Goal: Task Accomplishment & Management: Use online tool/utility

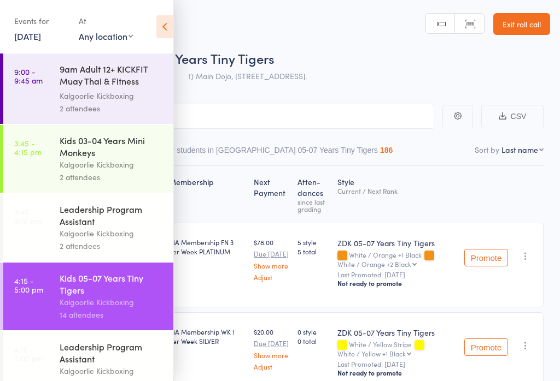
click at [167, 17] on icon at bounding box center [164, 26] width 17 height 23
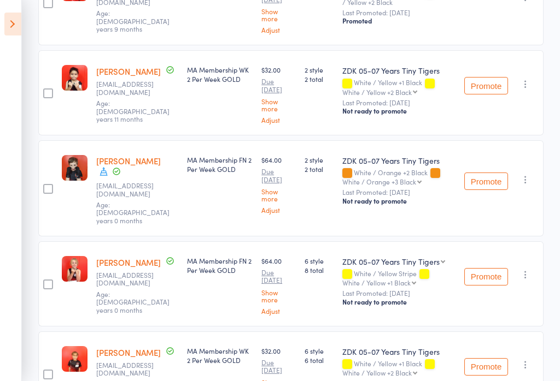
scroll to position [444, 0]
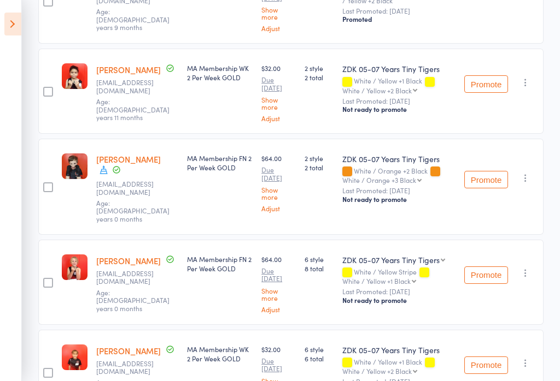
click at [17, 13] on icon at bounding box center [12, 24] width 17 height 23
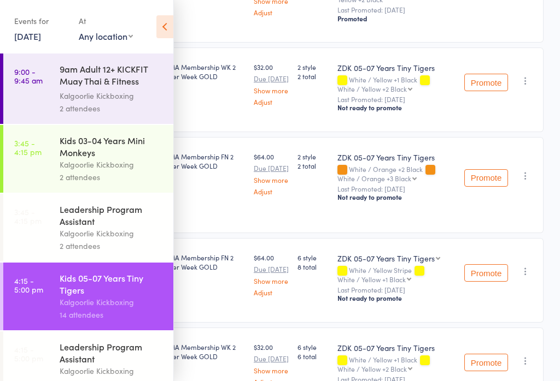
click at [49, 28] on div "Events for" at bounding box center [41, 21] width 54 height 18
click at [47, 26] on div "Events for" at bounding box center [41, 21] width 54 height 18
click at [39, 32] on link "[DATE]" at bounding box center [27, 36] width 27 height 12
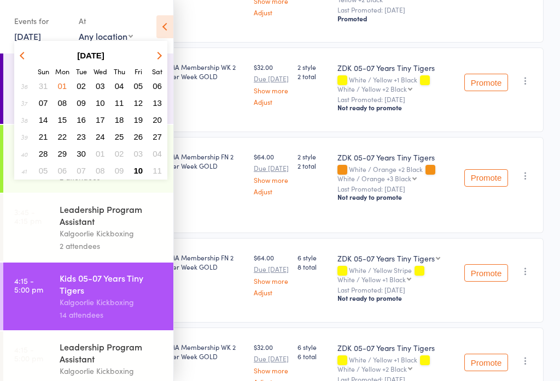
click at [166, 44] on div "[DATE] Sun Mon Tue Wed Thu Fri Sat 36 31 01 02 03 04 05 06 37 07 08 09 10 11 12…" at bounding box center [90, 110] width 153 height 139
click at [164, 48] on button "button" at bounding box center [157, 55] width 16 height 15
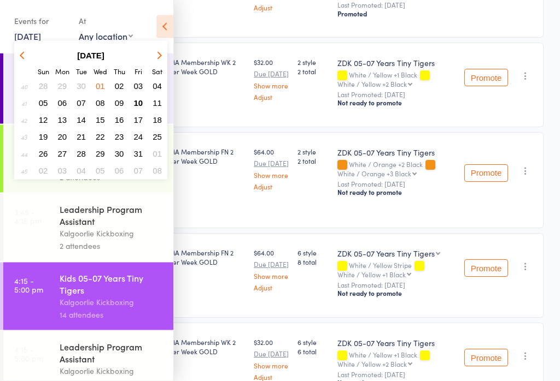
scroll to position [445, 0]
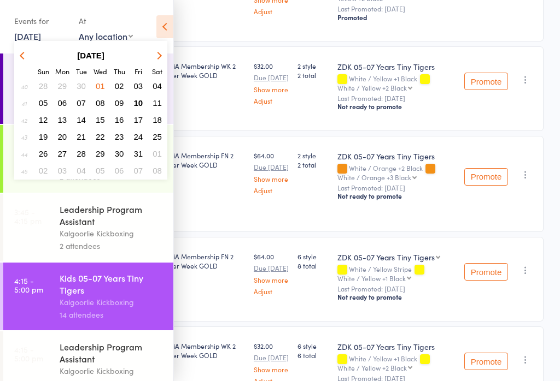
click at [142, 93] on button "03" at bounding box center [138, 86] width 17 height 15
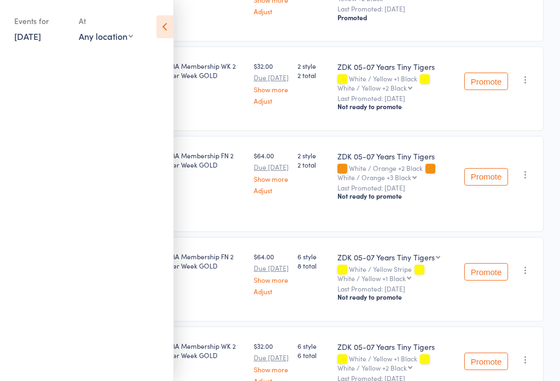
click at [52, 20] on div "Events for" at bounding box center [41, 21] width 54 height 18
click at [41, 32] on link "[DATE]" at bounding box center [27, 36] width 27 height 12
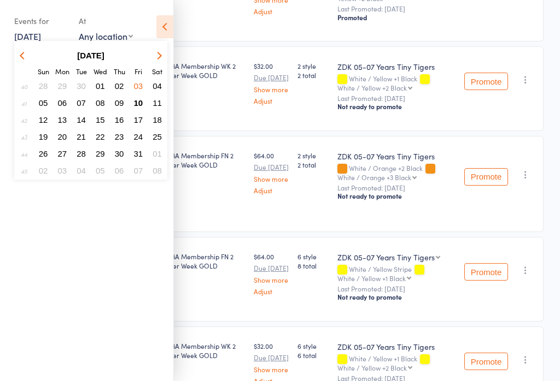
click at [141, 97] on button "10" at bounding box center [138, 103] width 17 height 15
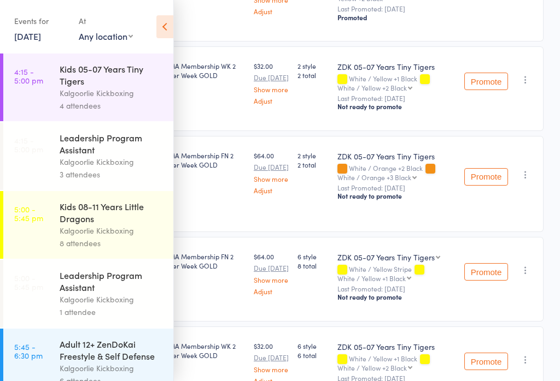
click at [171, 16] on icon at bounding box center [164, 26] width 17 height 23
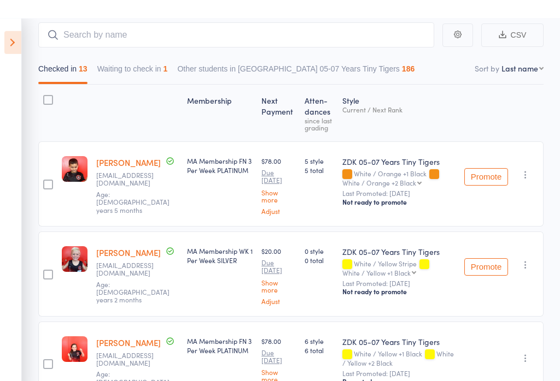
scroll to position [0, 0]
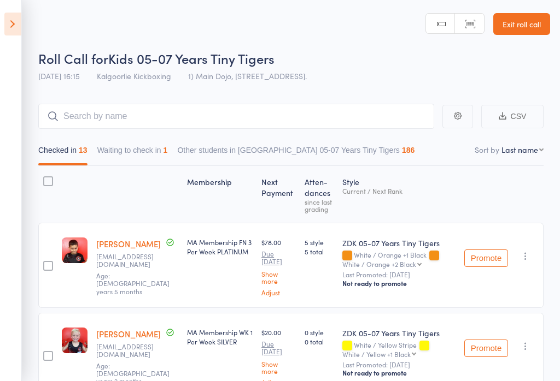
click at [10, 16] on icon at bounding box center [12, 24] width 17 height 23
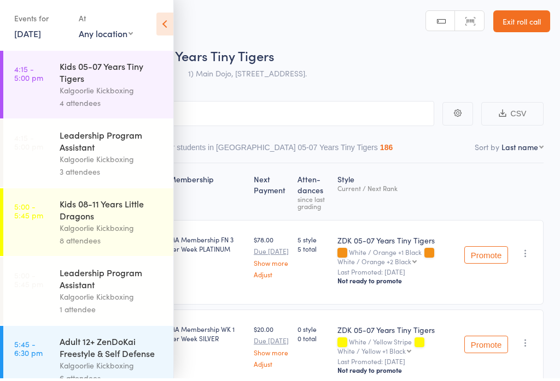
scroll to position [3, 0]
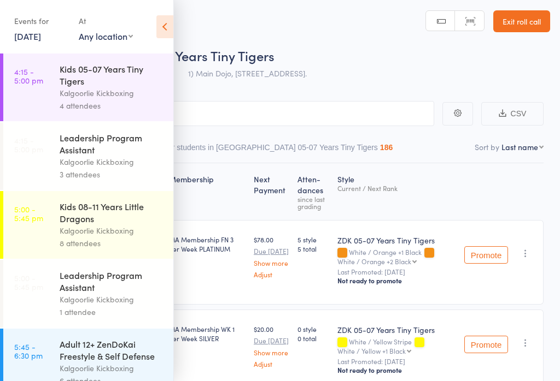
click at [85, 89] on div "Kalgoorlie Kickboxing" at bounding box center [112, 93] width 104 height 13
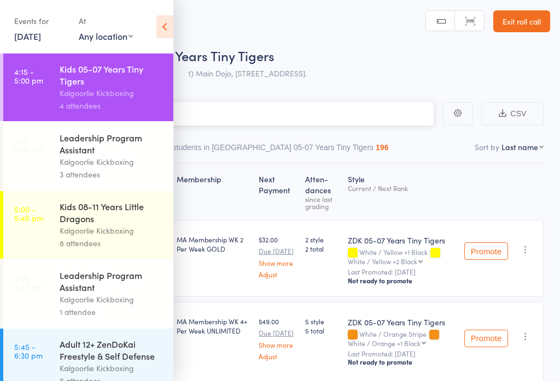
scroll to position [1, 0]
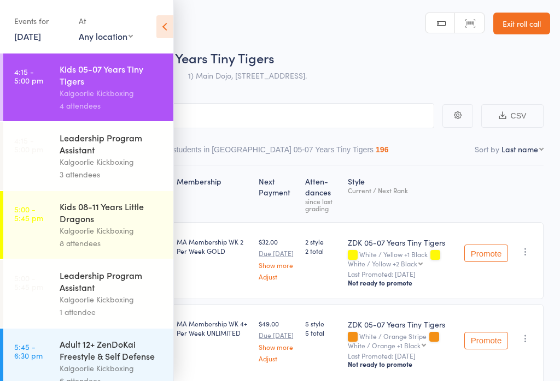
click at [164, 16] on icon at bounding box center [164, 26] width 17 height 23
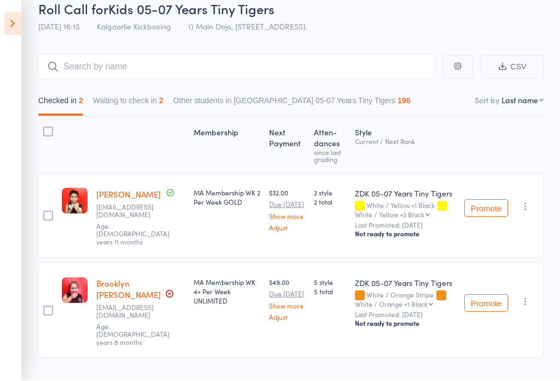
scroll to position [48, 0]
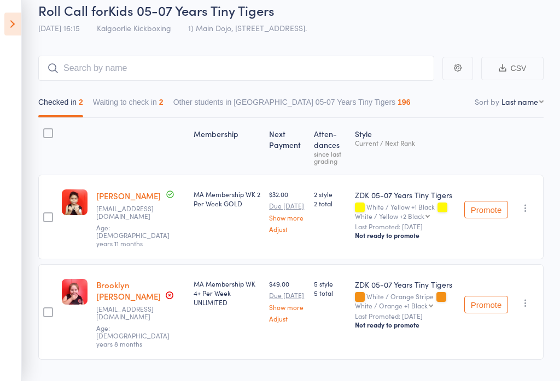
click at [4, 18] on icon at bounding box center [12, 24] width 17 height 23
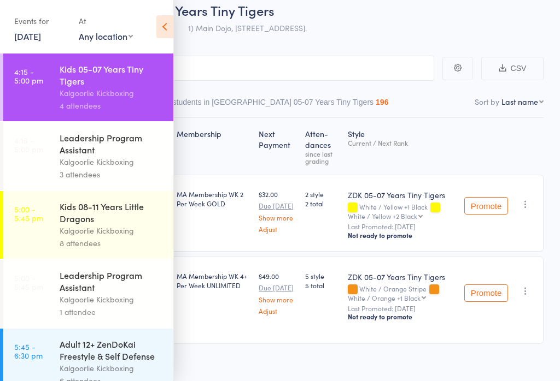
scroll to position [34, 0]
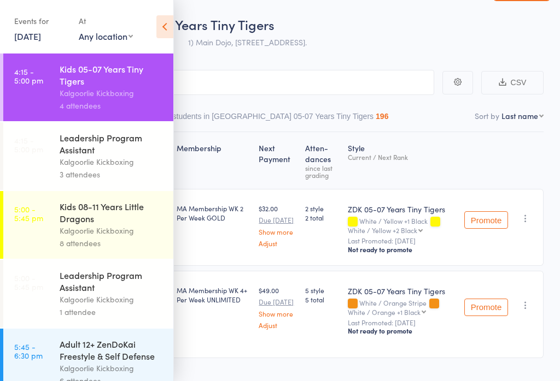
click at [132, 225] on div "Kids 08-11 Years Little Dragons" at bounding box center [112, 213] width 104 height 24
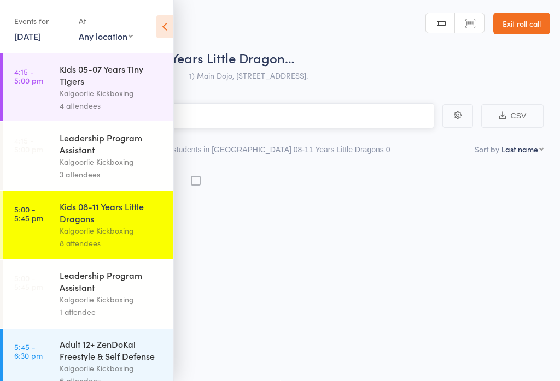
scroll to position [1, 0]
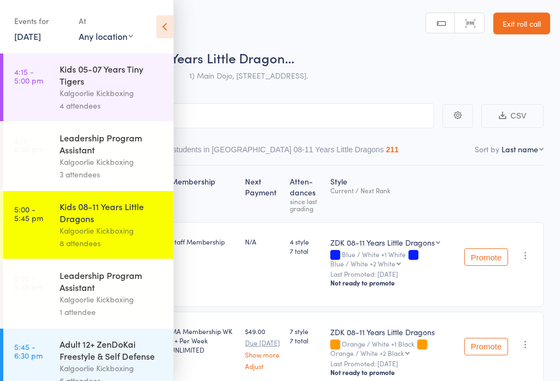
click at [156, 25] on icon at bounding box center [164, 26] width 17 height 23
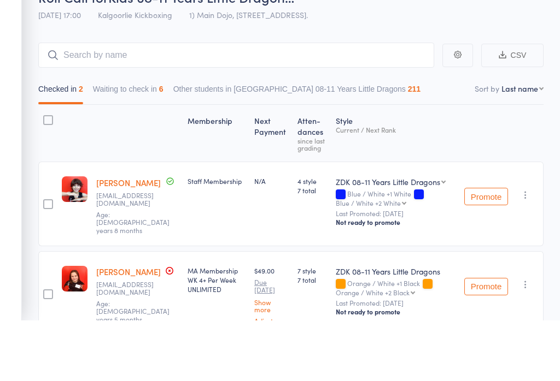
scroll to position [42, 0]
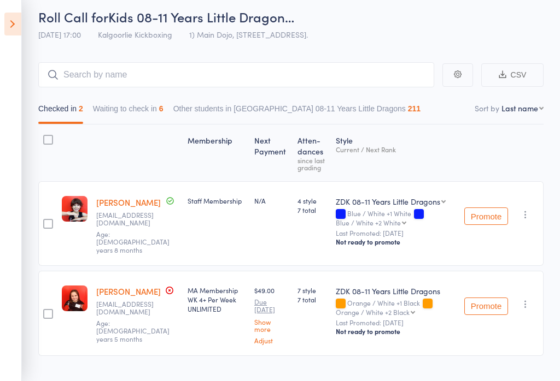
click at [14, 21] on icon at bounding box center [12, 24] width 17 height 23
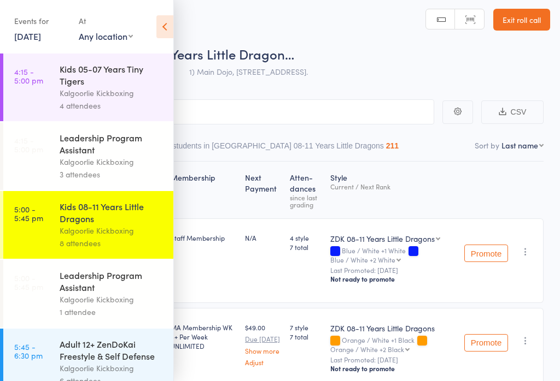
scroll to position [0, 0]
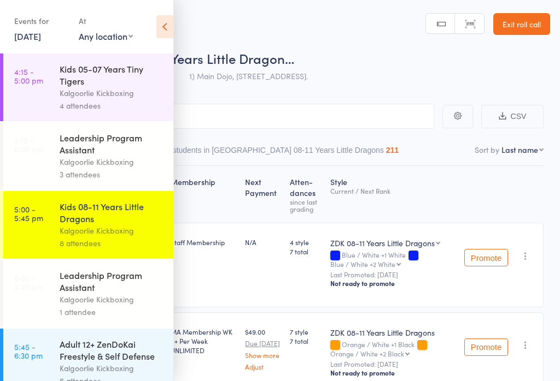
click at [83, 168] on div "Kalgoorlie Kickboxing" at bounding box center [112, 162] width 104 height 13
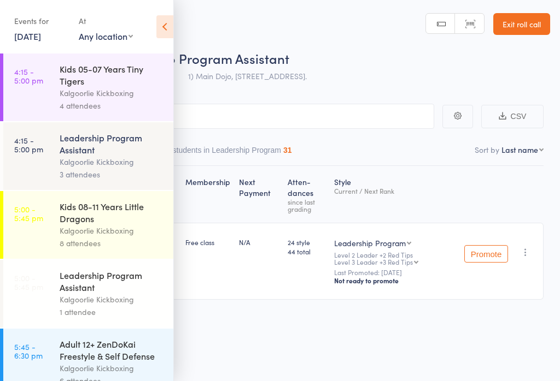
click at [188, 15] on header "Roll Call for Leadership Program Assistant [DATE] 16:15 Kalgoorlie Kickboxing 1…" at bounding box center [280, 43] width 560 height 87
click at [157, 42] on div "Events for [DATE] [DATE] [DATE] Sun Mon Tue Wed Thu Fri Sat 40 28 29 30 01 02 0…" at bounding box center [86, 27] width 173 height 55
click at [240, 4] on header "Roll Call for Leadership Program Assistant [DATE] 16:15 Kalgoorlie Kickboxing 1…" at bounding box center [280, 43] width 560 height 87
click at [157, 30] on icon at bounding box center [164, 26] width 17 height 23
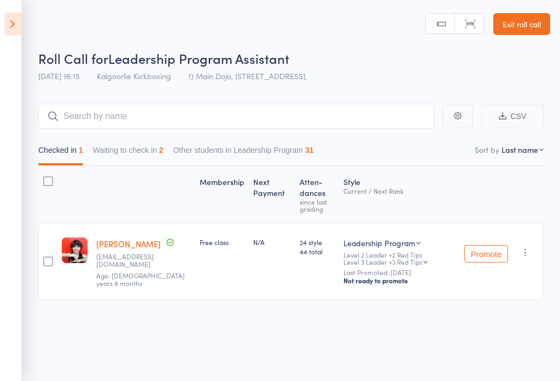
click at [144, 155] on button "Waiting to check in 2" at bounding box center [128, 152] width 70 height 25
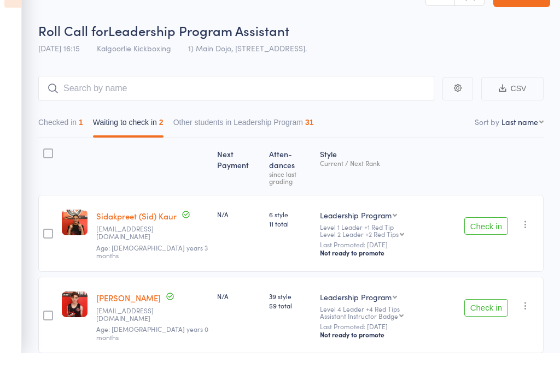
scroll to position [20, 0]
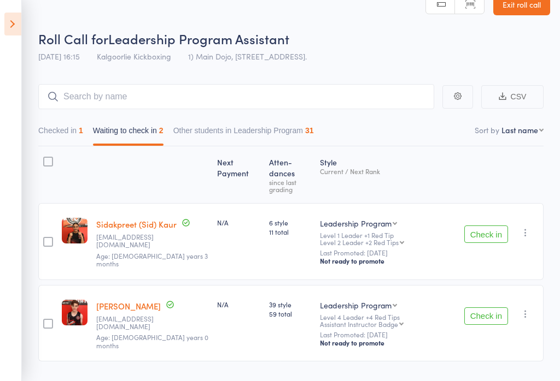
click at [489, 312] on button "Check in" at bounding box center [486, 316] width 44 height 17
click at [78, 135] on button "Checked in 1" at bounding box center [60, 133] width 45 height 25
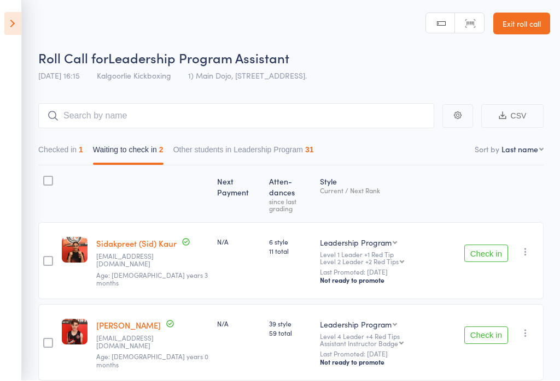
scroll to position [1, 0]
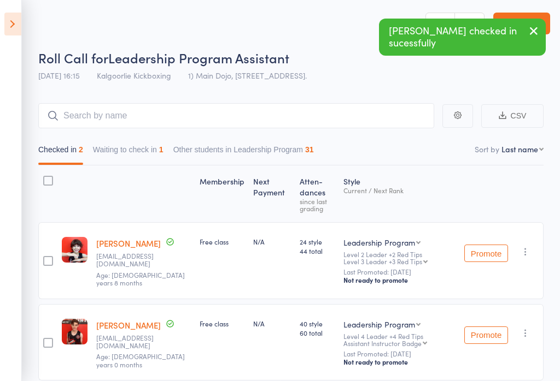
click at [530, 249] on button "button" at bounding box center [525, 251] width 13 height 13
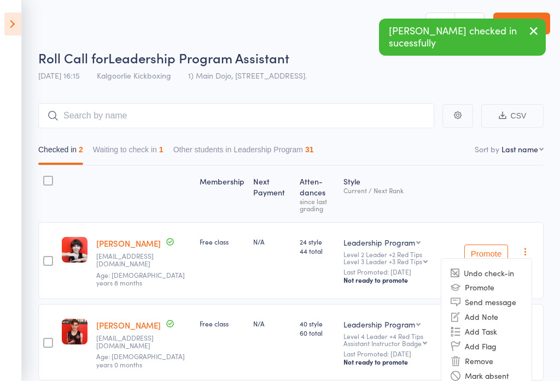
click at [507, 276] on li "Undo check-in" at bounding box center [486, 274] width 90 height 14
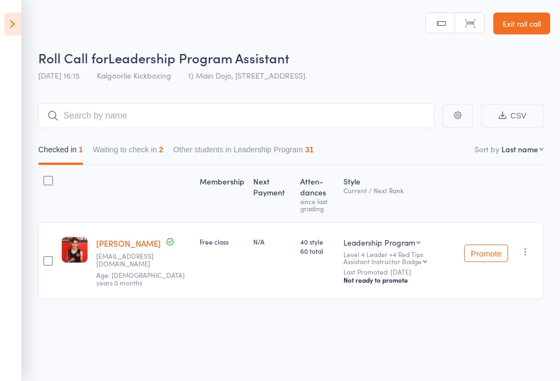
click at [18, 26] on icon at bounding box center [12, 24] width 17 height 23
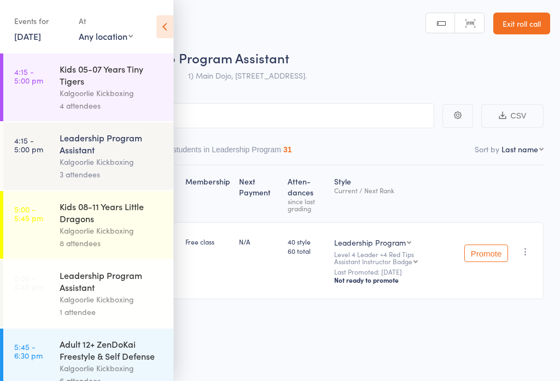
click at [51, 70] on link "4:15 - 5:00 pm Kids 05-07 Years Tiny Tigers Kalgoorlie Kickboxing 4 attendees" at bounding box center [88, 88] width 170 height 68
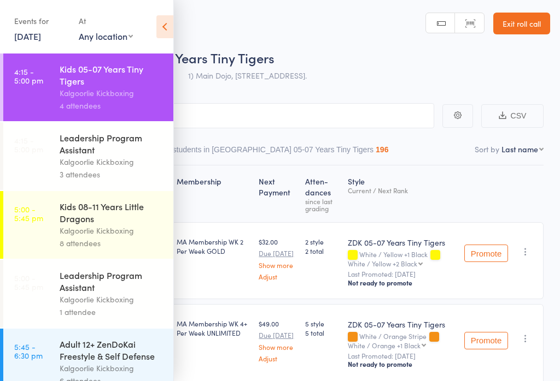
click at [158, 30] on icon at bounding box center [164, 26] width 17 height 23
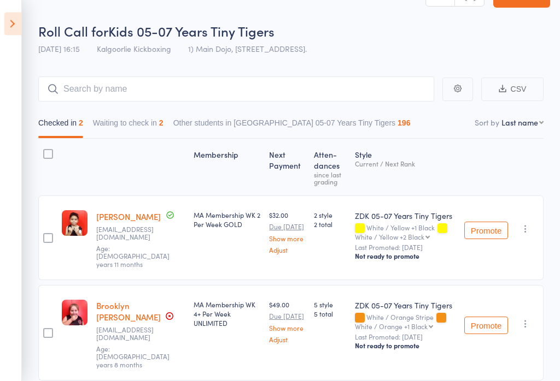
scroll to position [27, 0]
